Goal: Entertainment & Leisure: Consume media (video, audio)

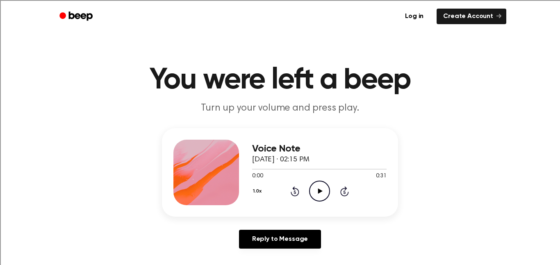
click at [318, 190] on icon at bounding box center [320, 191] width 5 height 5
click at [318, 190] on icon at bounding box center [320, 191] width 4 height 5
click at [316, 185] on icon "Play Audio" at bounding box center [319, 191] width 21 height 21
click at [318, 198] on icon "Pause Audio" at bounding box center [319, 191] width 21 height 21
click at [316, 192] on icon "Play Audio" at bounding box center [319, 191] width 21 height 21
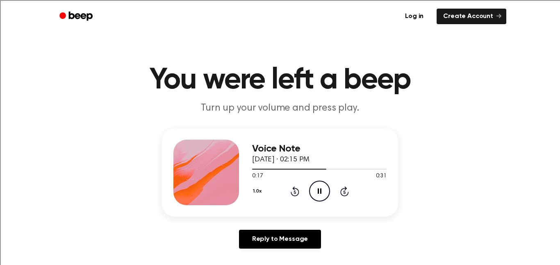
click at [322, 190] on icon "Pause Audio" at bounding box center [319, 191] width 21 height 21
click at [316, 181] on icon "Play Audio" at bounding box center [319, 191] width 21 height 21
click at [316, 181] on icon "Pause Audio" at bounding box center [319, 191] width 21 height 21
click at [326, 187] on icon "Play Audio" at bounding box center [319, 191] width 21 height 21
click at [320, 190] on icon "Pause Audio" at bounding box center [319, 191] width 21 height 21
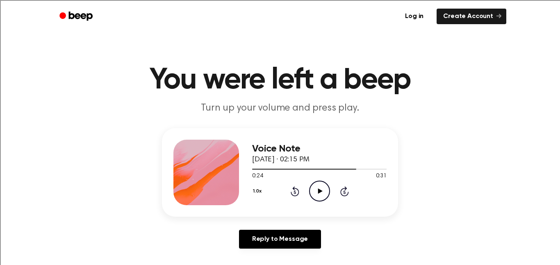
click at [319, 187] on icon "Play Audio" at bounding box center [319, 191] width 21 height 21
